Goal: Task Accomplishment & Management: Manage account settings

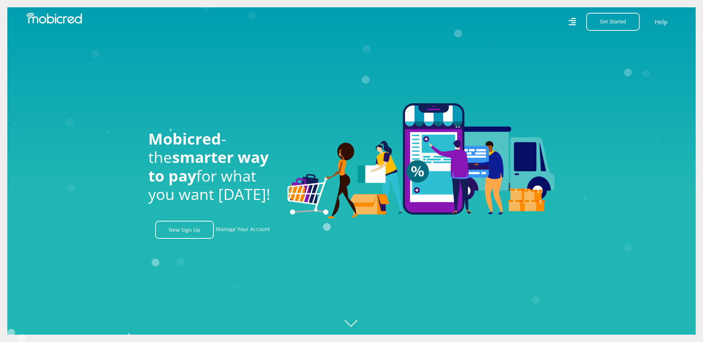
scroll to position [0, 521]
click at [231, 232] on link "Manage Your Account" at bounding box center [243, 230] width 54 height 18
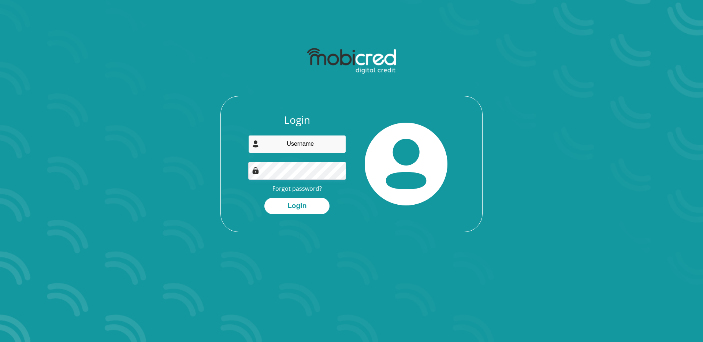
click at [282, 147] on input "email" at bounding box center [297, 144] width 98 height 18
type input "sigabaalude@gmail.com"
click at [296, 202] on button "Login" at bounding box center [296, 206] width 65 height 16
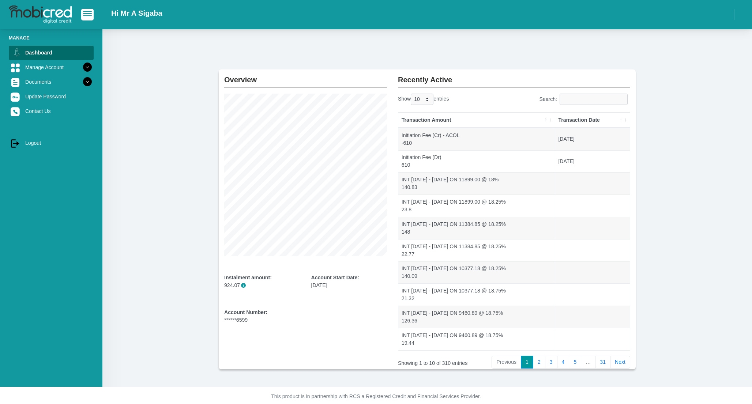
scroll to position [8, 0]
